Goal: Task Accomplishment & Management: Manage account settings

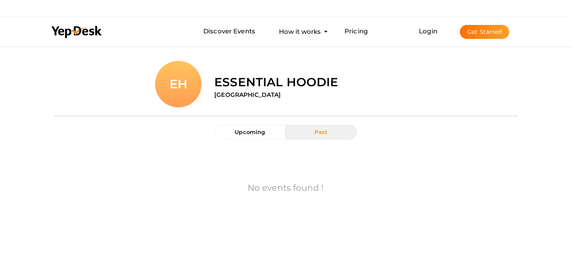
scroll to position [44, 0]
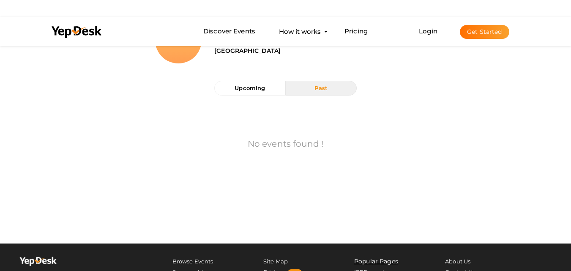
click at [466, 36] on button "Get Started" at bounding box center [484, 32] width 49 height 14
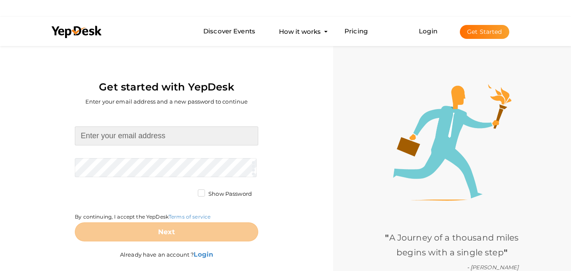
click at [254, 129] on input at bounding box center [166, 135] width 183 height 19
type input "[EMAIL_ADDRESS][DOMAIN_NAME]"
click at [172, 167] on form "[EMAIL_ADDRESS][DOMAIN_NAME] Required. Invalid email. Checking You already have…" at bounding box center [166, 183] width 183 height 115
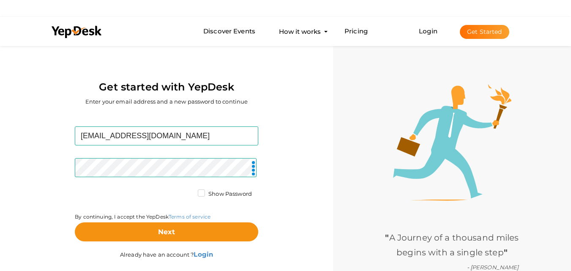
click at [200, 190] on label "Show Password" at bounding box center [225, 194] width 54 height 8
click at [189, 191] on input "Show Password" at bounding box center [189, 191] width 0 height 0
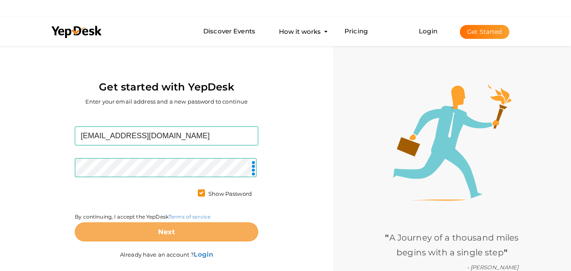
click at [197, 232] on button "Next" at bounding box center [166, 231] width 183 height 19
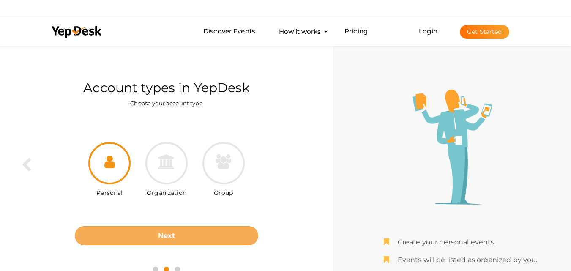
click at [149, 229] on button "Next" at bounding box center [166, 235] width 183 height 19
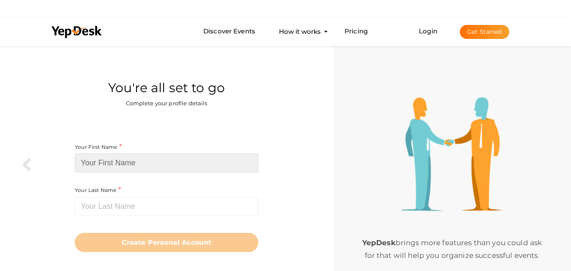
click at [146, 163] on input at bounding box center [166, 162] width 183 height 19
paste input "Loverboy beanie"
drag, startPoint x: 113, startPoint y: 163, endPoint x: 153, endPoint y: 166, distance: 39.8
click at [153, 166] on input "Loverboy beanie" at bounding box center [166, 162] width 183 height 19
type input "Loverboy"
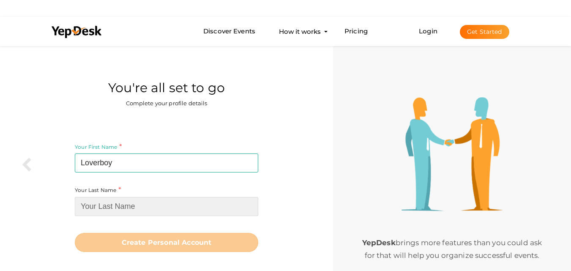
click at [127, 206] on input at bounding box center [166, 206] width 183 height 19
paste input "beanie"
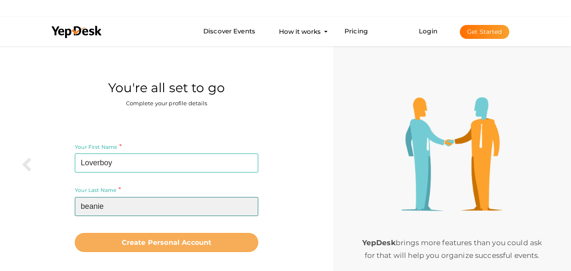
type input "beanie"
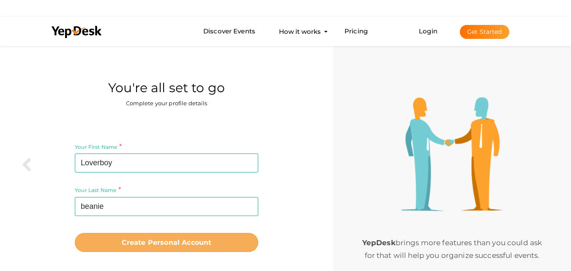
click at [137, 240] on b "Create Personal Account" at bounding box center [167, 242] width 90 height 8
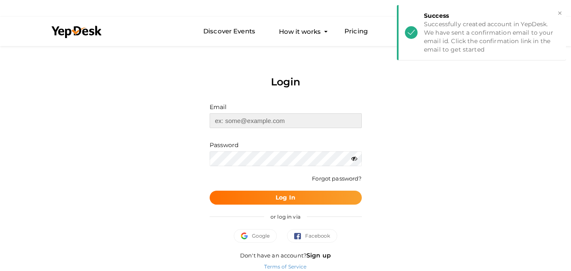
type input "[EMAIL_ADDRESS][DOMAIN_NAME]"
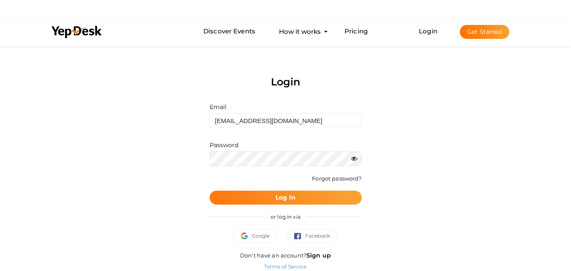
click at [301, 202] on button "Log In" at bounding box center [286, 198] width 152 height 14
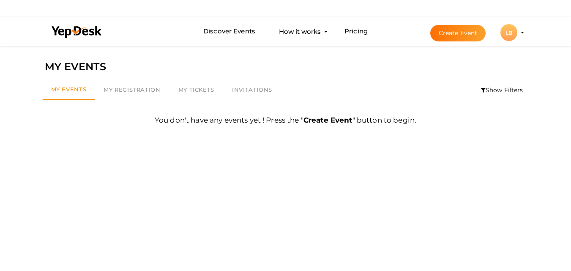
click at [521, 34] on li "Create Event LB LB Loverboy beanie [EMAIL_ADDRESS][DOMAIN_NAME] Personal Profil…" at bounding box center [469, 32] width 113 height 30
click at [517, 33] on profile-pic "LB" at bounding box center [508, 33] width 17 height 6
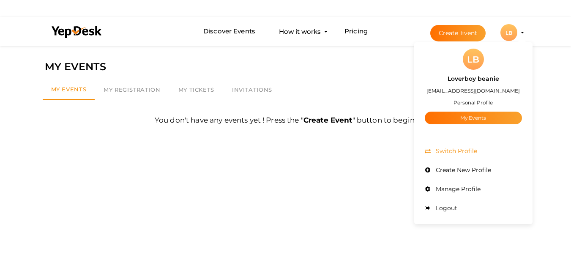
click at [469, 153] on span "Switch Profile" at bounding box center [456, 151] width 44 height 8
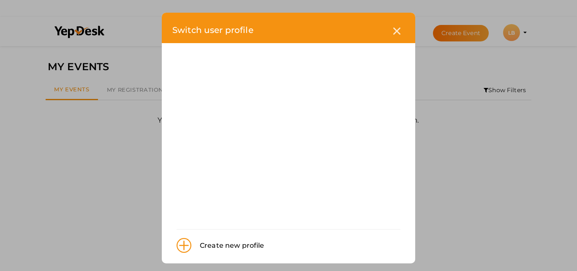
click at [221, 245] on div "Create new profile" at bounding box center [227, 245] width 73 height 11
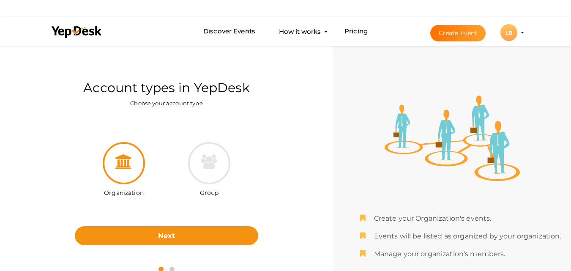
click at [506, 40] on div "LB" at bounding box center [508, 32] width 17 height 17
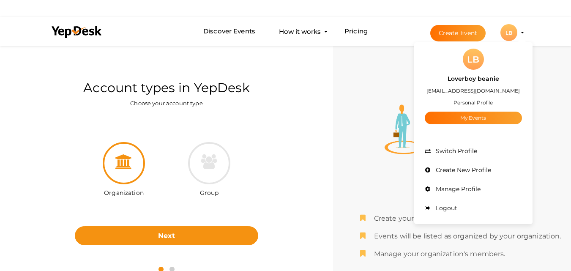
click at [475, 102] on small "Personal Profile" at bounding box center [473, 102] width 39 height 6
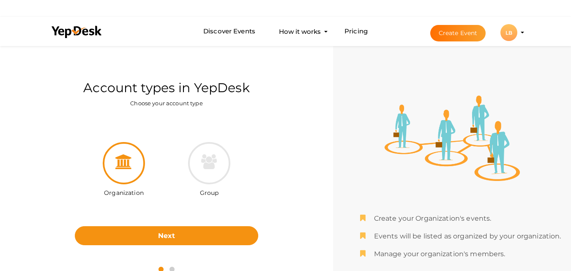
click at [506, 36] on div "LB" at bounding box center [508, 32] width 17 height 17
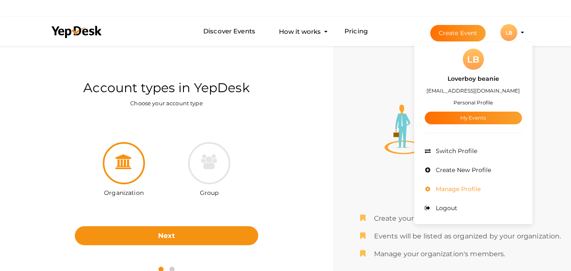
click at [473, 187] on span "Manage Profile" at bounding box center [457, 189] width 47 height 8
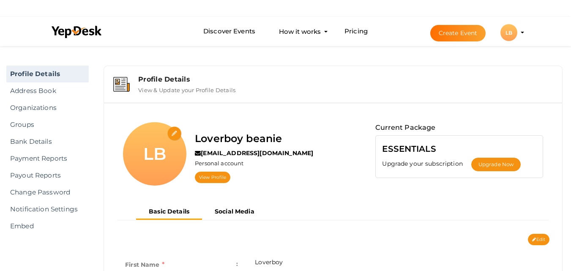
click at [174, 134] on input "file" at bounding box center [174, 133] width 15 height 15
type input "C:\fakepath\[PERSON_NAME]-Loverboy-Rabbit-Beanie2-1-430x574.jpg"
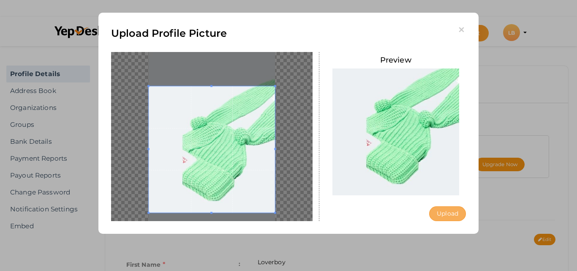
click at [444, 218] on button "Upload" at bounding box center [447, 213] width 37 height 15
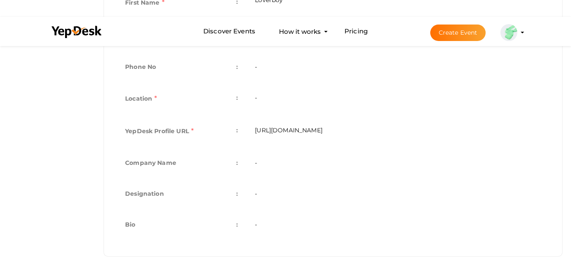
scroll to position [265, 0]
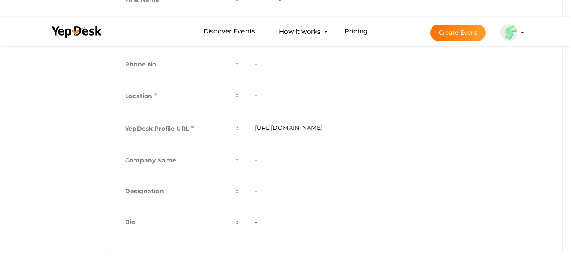
click at [298, 222] on td "-" at bounding box center [397, 223] width 303 height 31
click at [259, 222] on td "-" at bounding box center [397, 223] width 303 height 31
click at [255, 223] on td "-" at bounding box center [397, 223] width 303 height 31
click at [286, 223] on td "-" at bounding box center [397, 223] width 303 height 31
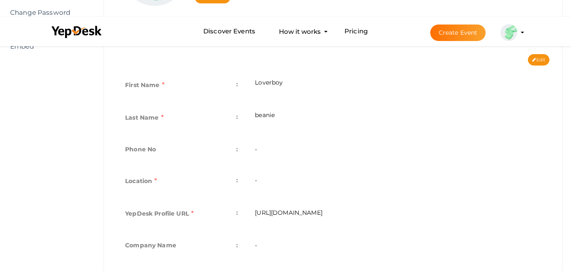
scroll to position [138, 0]
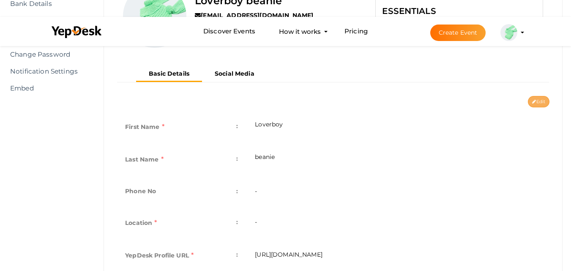
click at [533, 102] on icon at bounding box center [534, 102] width 4 height 5
type input "Loverboy"
type input "beanie"
type input "loverboy-beanie"
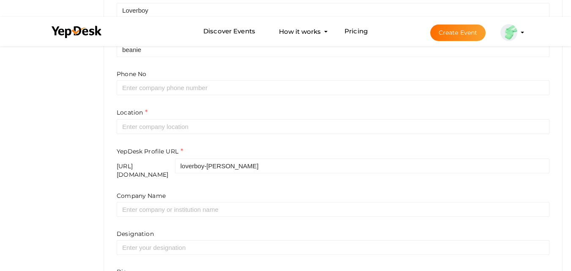
scroll to position [265, 0]
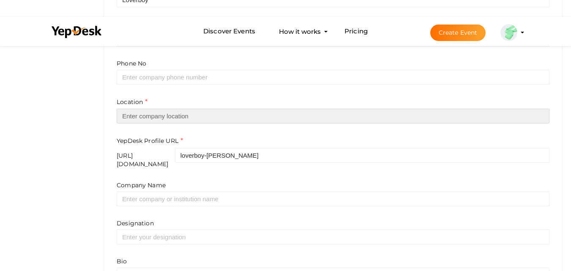
click at [249, 116] on input "text" at bounding box center [333, 116] width 433 height 15
type input "Pakistan"
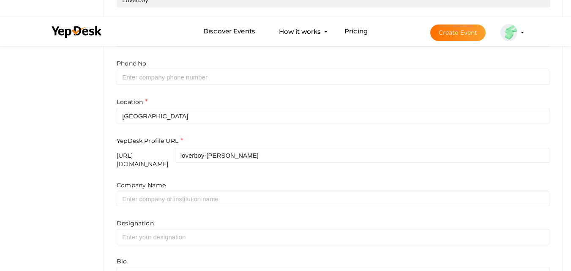
type input "loverboy"
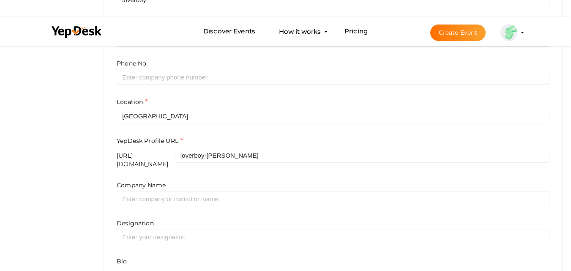
type input "hat"
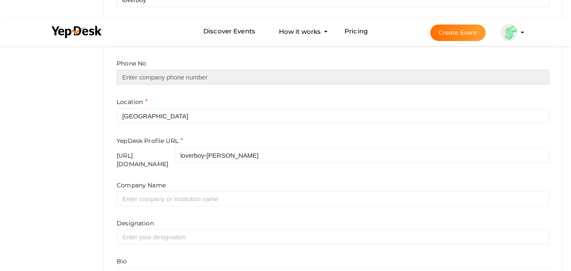
type input "03224587456"
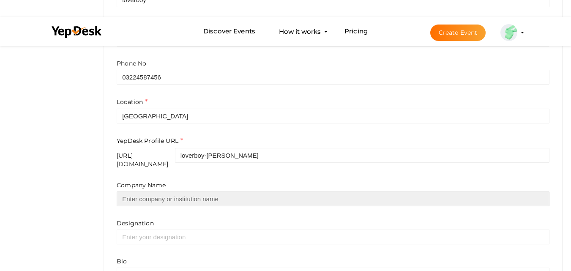
type input "https://loverboysshop.com/beanie/"
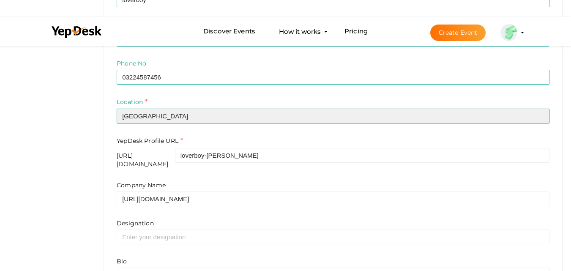
click at [213, 118] on input "Pakistan" at bounding box center [333, 116] width 433 height 15
paste input "united states"
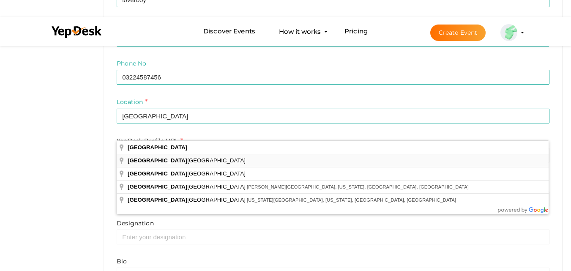
type input "United States Virgin Islands"
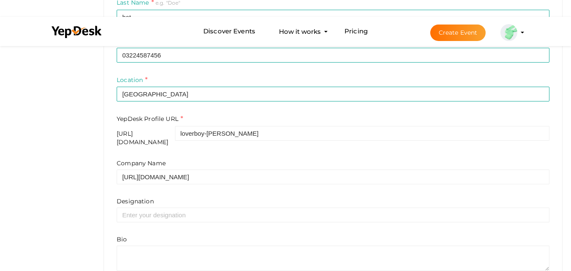
scroll to position [307, 0]
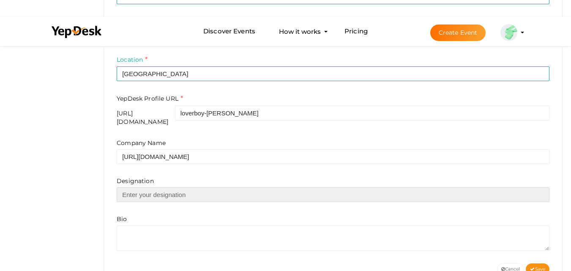
click at [221, 187] on input "text" at bounding box center [333, 194] width 433 height 15
paste input "Get the ultimate warmth and style with our Charles Jeffrey Loverboy beanie Disc…"
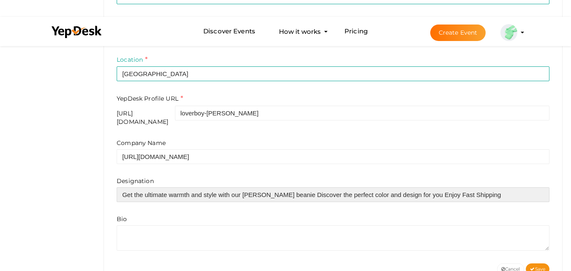
type input "Get the ultimate warmth and style with our Charles Jeffrey Loverboy beanie Disc…"
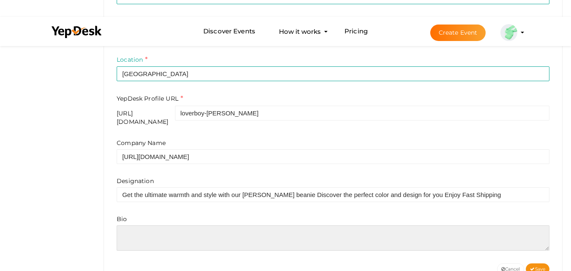
click at [191, 227] on textarea at bounding box center [333, 237] width 433 height 25
paste textarea "Get the ultimate warmth and style with our Charles Jeffrey Loverboy beanie Disc…"
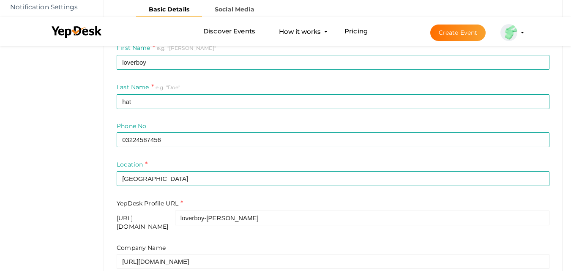
scroll to position [244, 0]
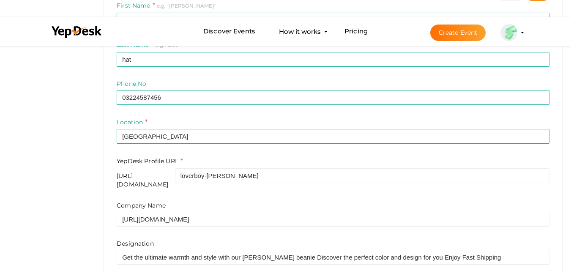
type textarea "Get the ultimate warmth and style with our Charles Jeffrey Loverboy beanie Disc…"
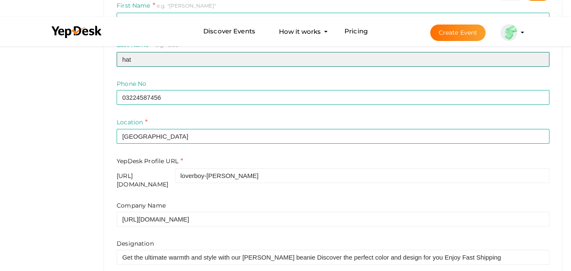
click at [175, 64] on input "hat" at bounding box center [333, 59] width 433 height 15
click at [176, 64] on input "hat" at bounding box center [333, 59] width 433 height 15
paste input "beanie"
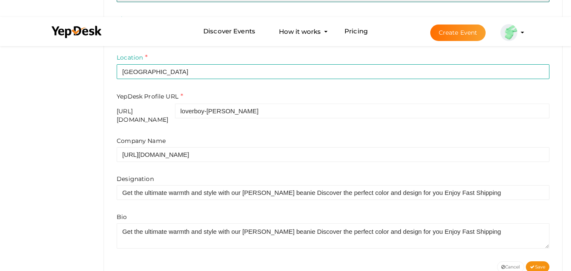
scroll to position [329, 0]
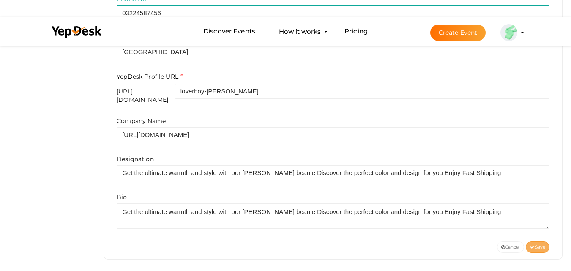
type input "beanie"
click at [532, 246] on button "Save" at bounding box center [538, 246] width 24 height 11
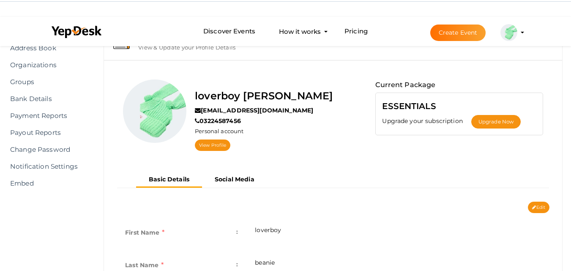
scroll to position [41, 0]
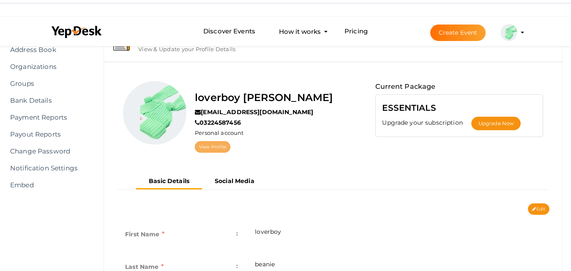
click at [213, 143] on link "View Profile" at bounding box center [213, 146] width 36 height 11
